Goal: Communication & Community: Answer question/provide support

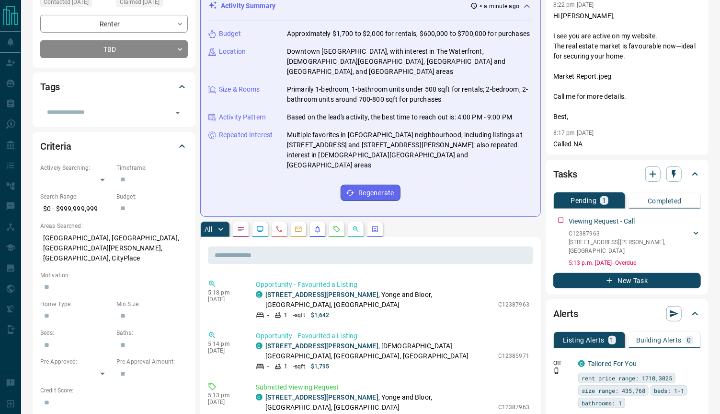
scroll to position [71, 0]
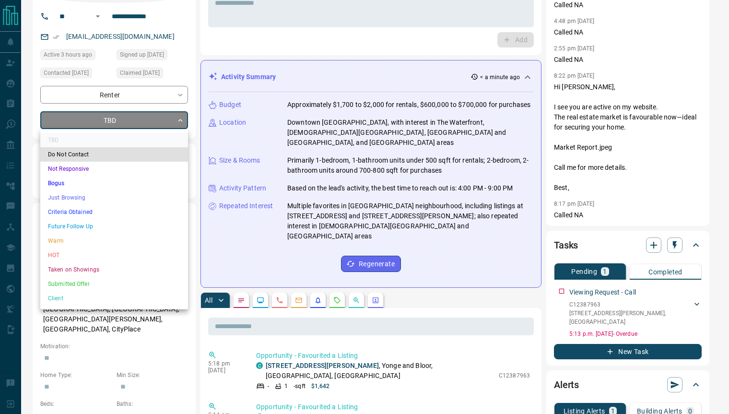
click at [293, 35] on div at bounding box center [364, 207] width 729 height 414
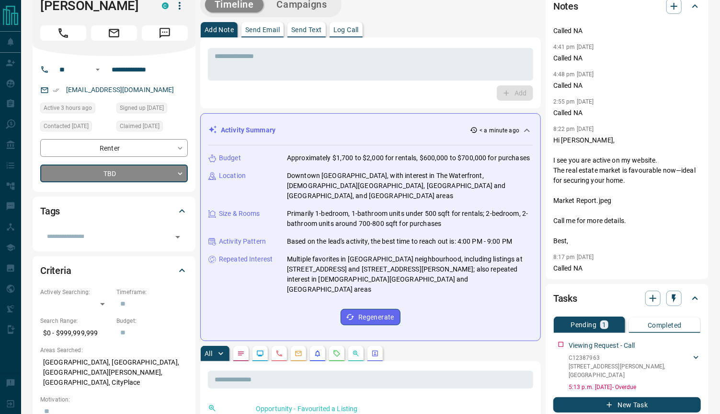
scroll to position [0, 0]
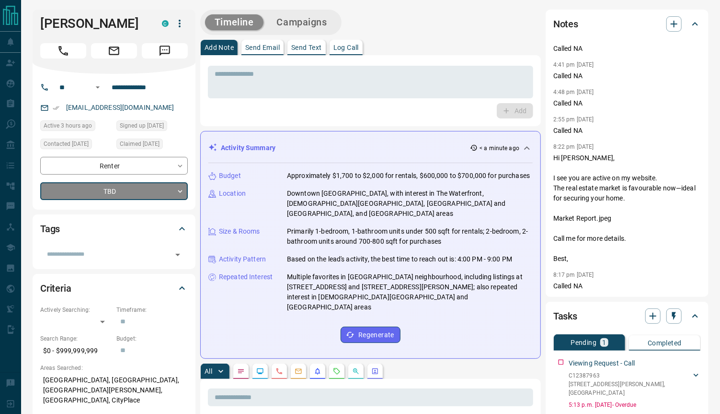
click at [261, 49] on p "Send Email" at bounding box center [262, 47] width 35 height 7
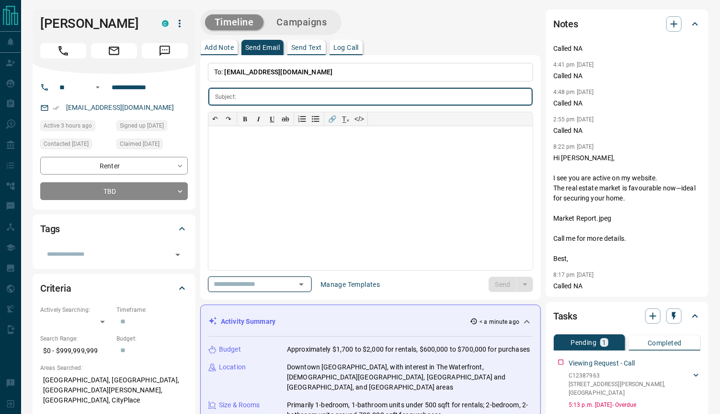
click at [307, 280] on icon "Open" at bounding box center [302, 284] width 12 height 12
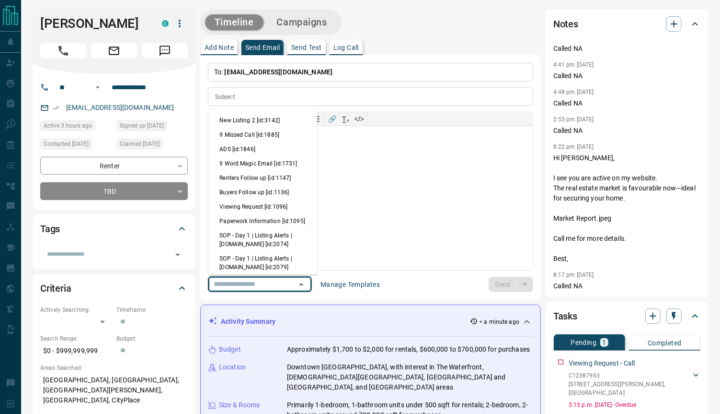
click at [256, 207] on li "Viewing Request [id:1096]" at bounding box center [262, 206] width 109 height 14
type input "**********"
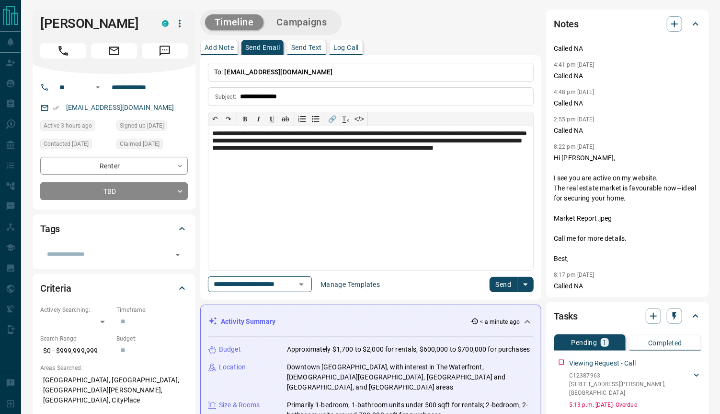
click at [494, 279] on button "Send" at bounding box center [504, 284] width 28 height 15
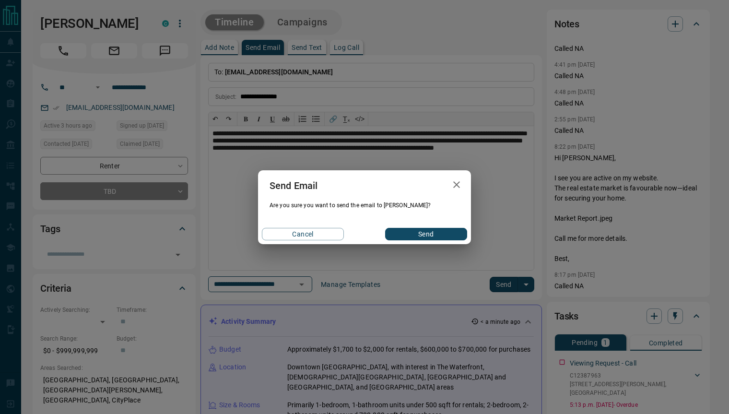
click at [422, 239] on button "Send" at bounding box center [426, 234] width 82 height 12
